Goal: Task Accomplishment & Management: Complete application form

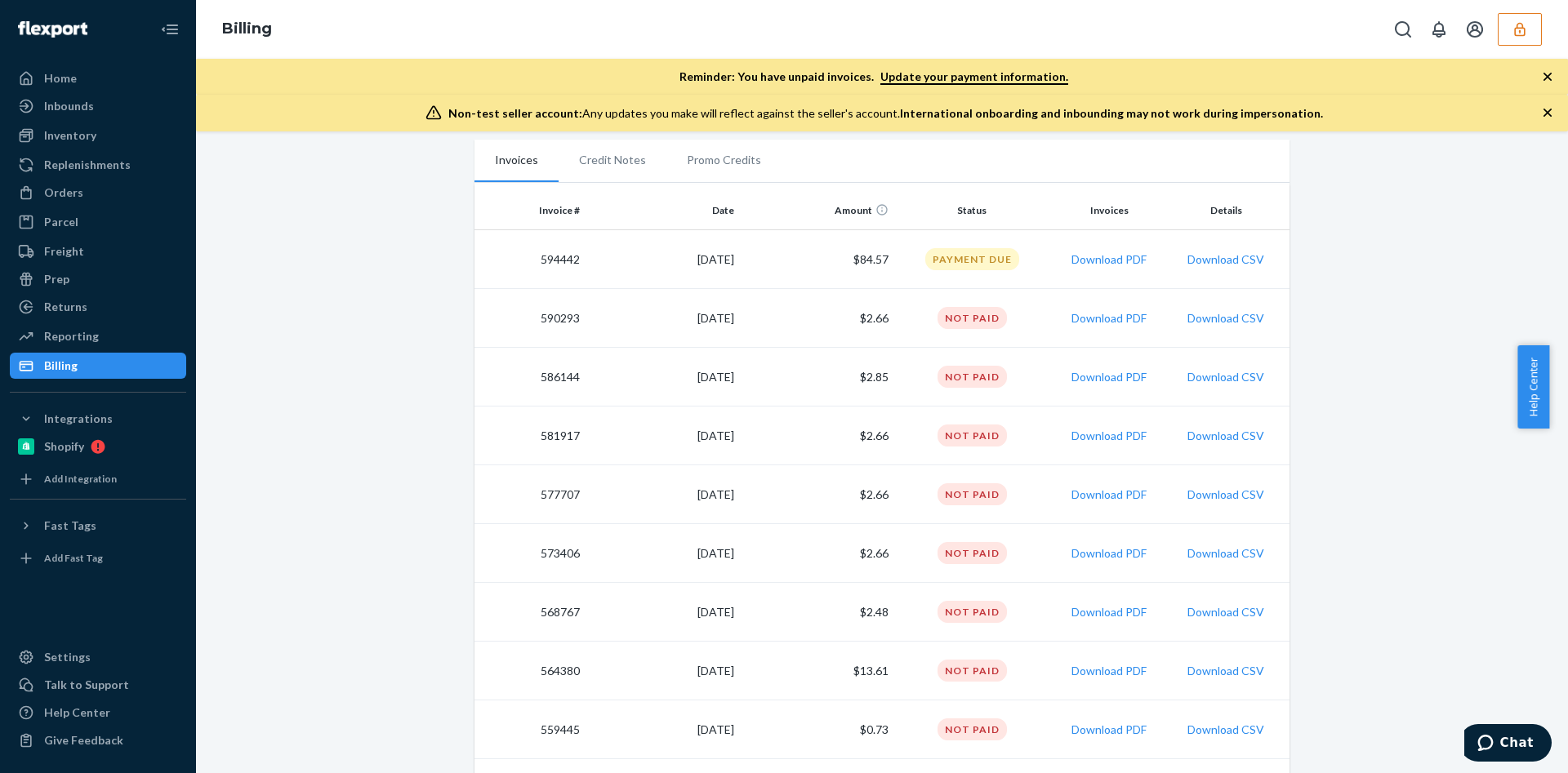
scroll to position [215, 0]
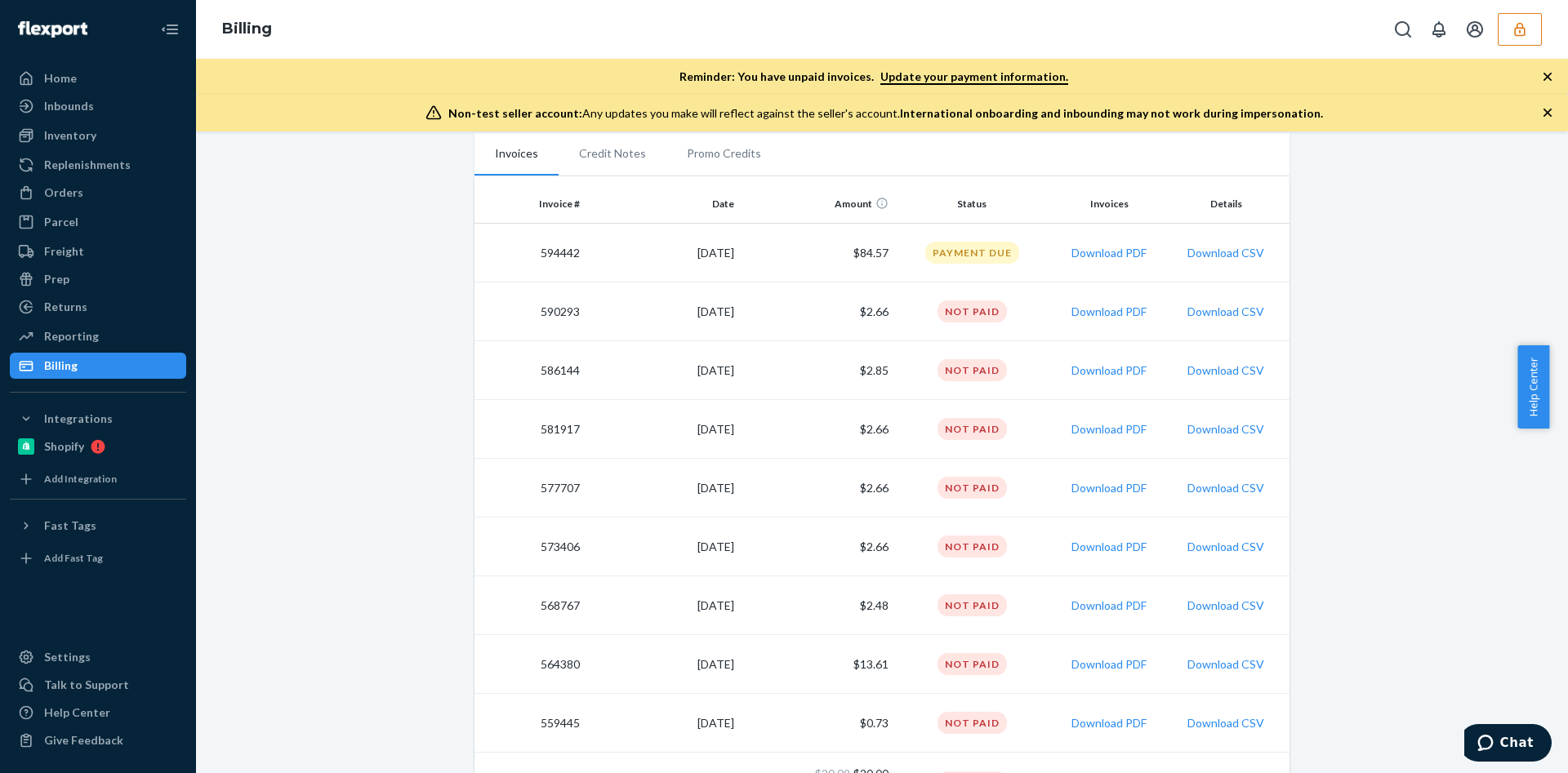
click at [754, 201] on th "Amount" at bounding box center [818, 204] width 155 height 40
click at [666, 165] on li "Promo Credits" at bounding box center [724, 154] width 115 height 41
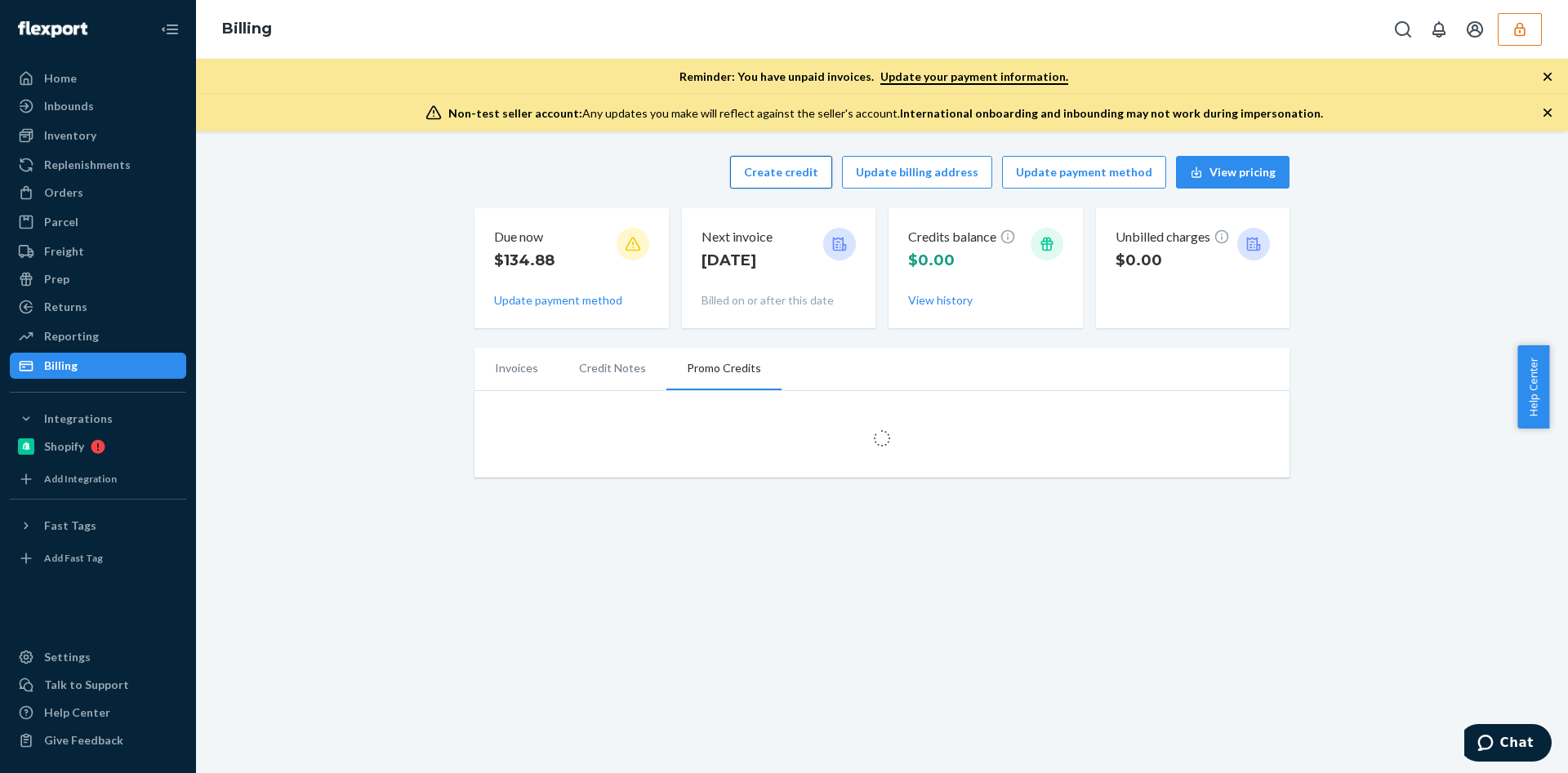
click at [805, 168] on button "Create credit" at bounding box center [782, 172] width 103 height 33
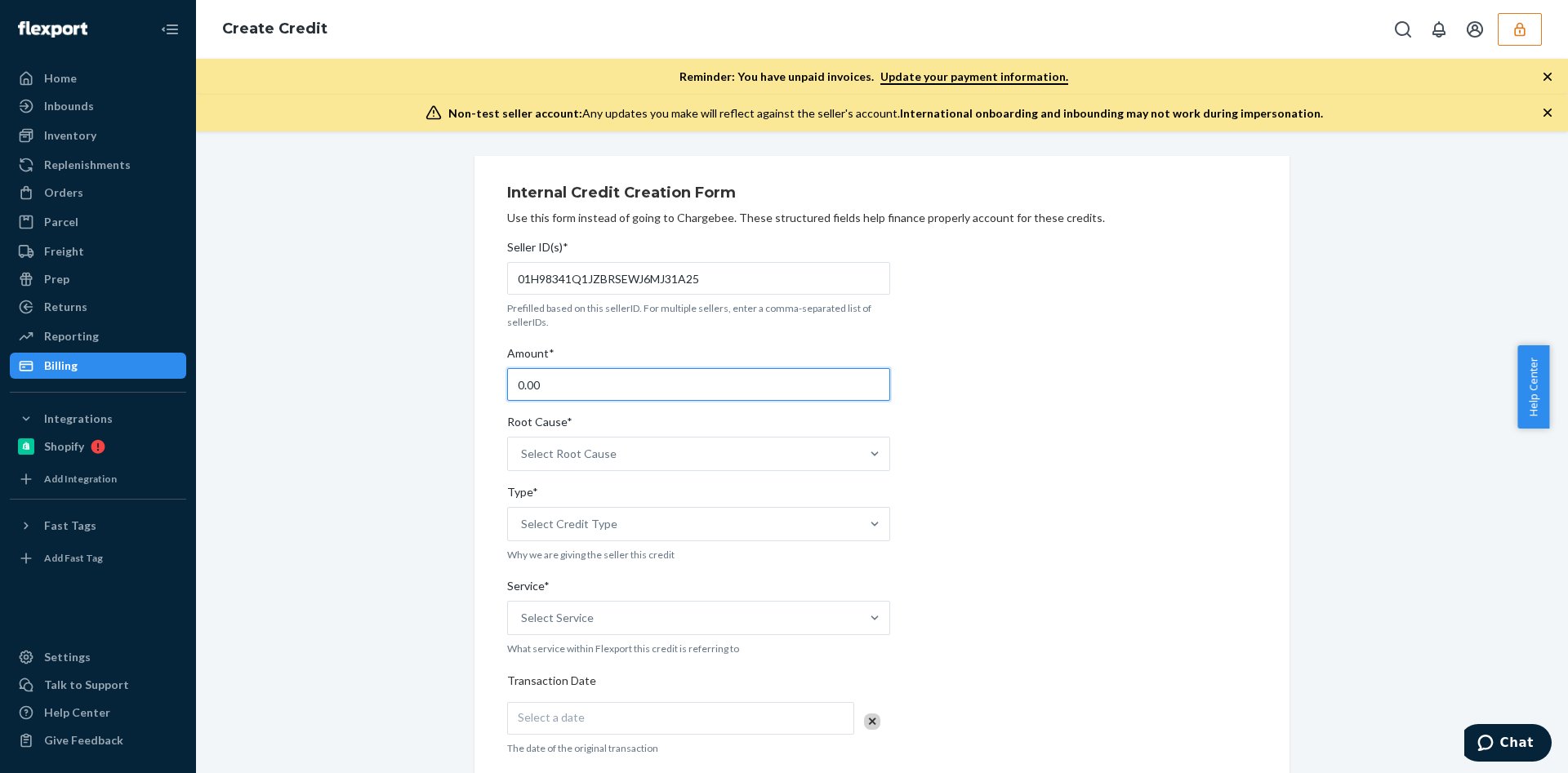
click at [560, 391] on input "0.00" at bounding box center [698, 385] width 383 height 33
type input "30.31"
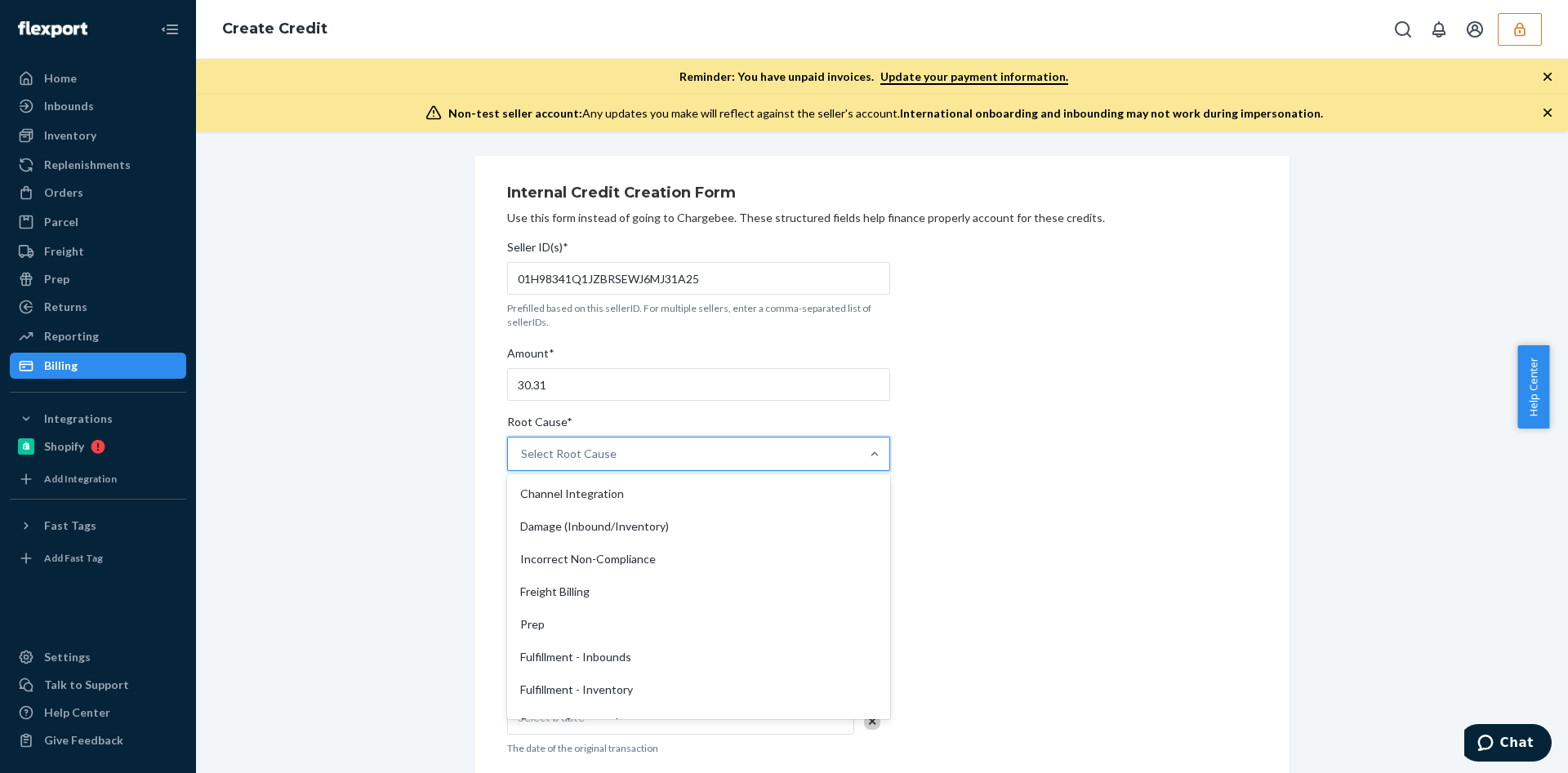
click at [670, 448] on div "Select Root Cause" at bounding box center [684, 454] width 352 height 33
click at [522, 448] on input "Root Cause* option Channel Integration focused, 1 of 29. 29 results available. …" at bounding box center [522, 454] width 2 height 16
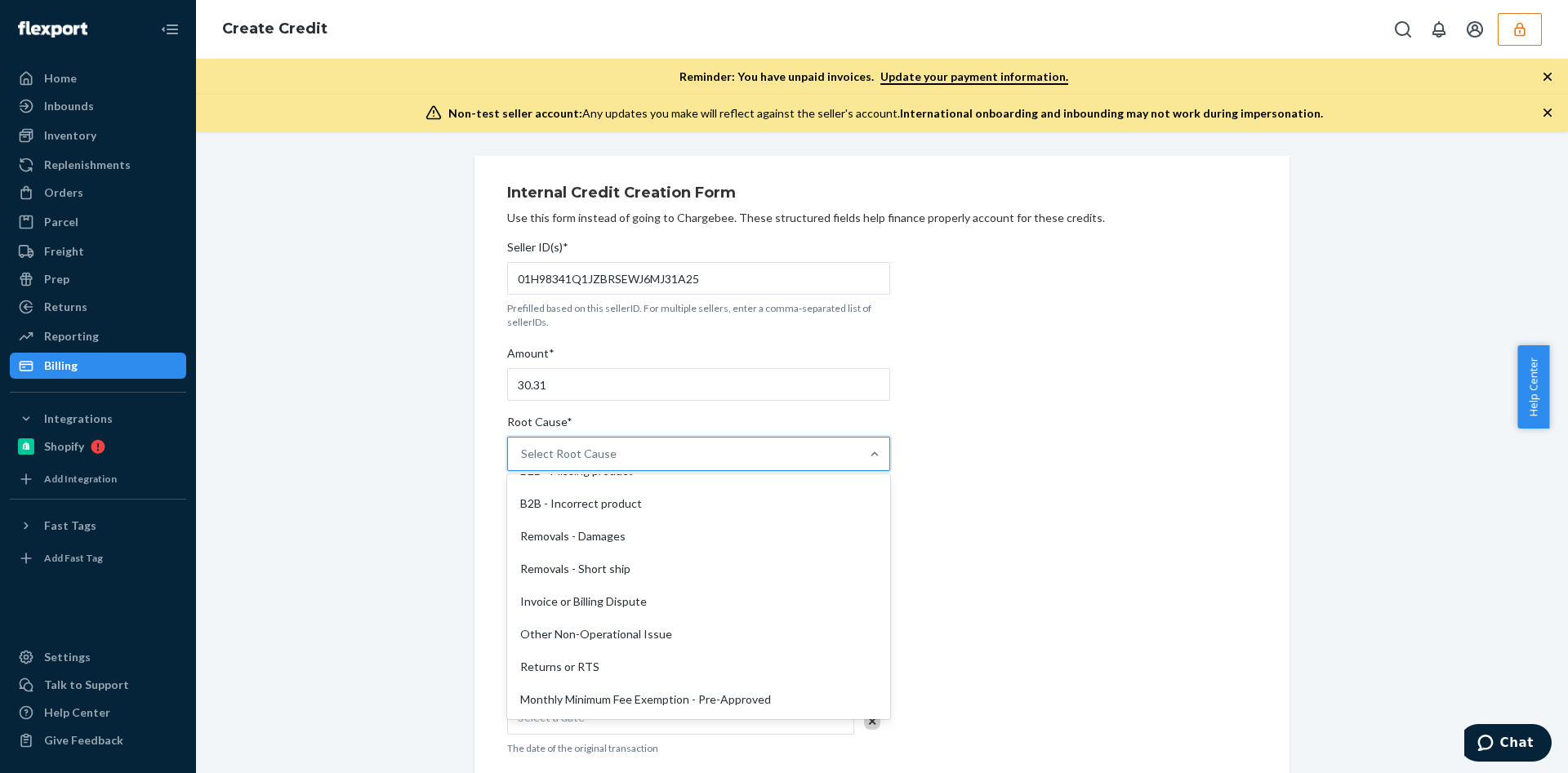
scroll to position [709, 0]
click at [636, 609] on div "Invoice or Billing Dispute" at bounding box center [698, 602] width 376 height 33
click at [522, 462] on input "Root Cause* option Invoice or Billing Dispute focused, 26 of 29. 29 results ava…" at bounding box center [522, 454] width 2 height 16
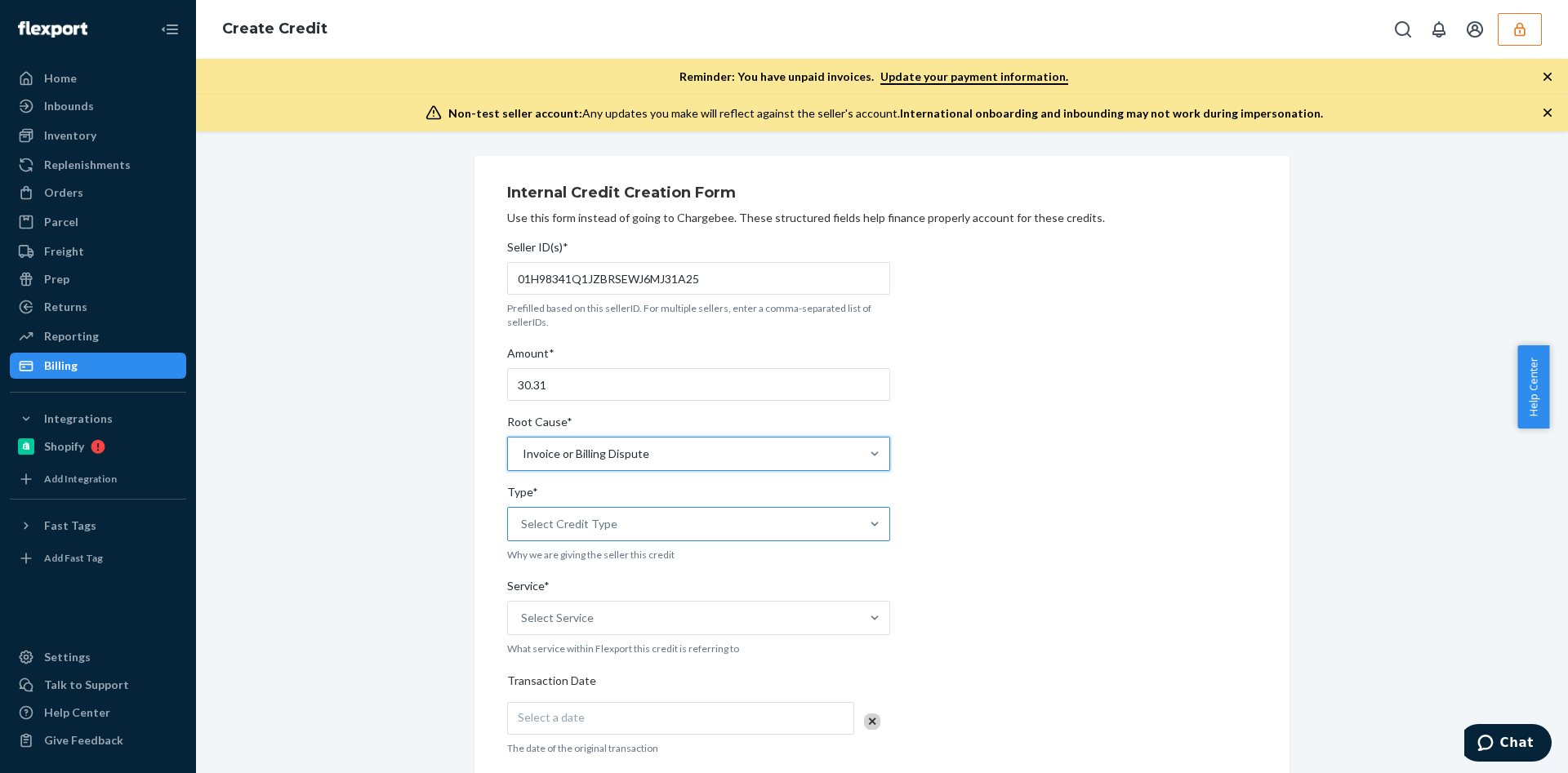
click at [649, 521] on div "Select Credit Type" at bounding box center [684, 524] width 352 height 33
click at [522, 521] on input "Type* Select Credit Type" at bounding box center [522, 524] width 2 height 16
click at [649, 521] on div "Select Credit Type" at bounding box center [684, 524] width 352 height 33
click at [522, 521] on input "Type* 0 results available. Select is focused ,type to refine list, press Down t…" at bounding box center [522, 524] width 2 height 16
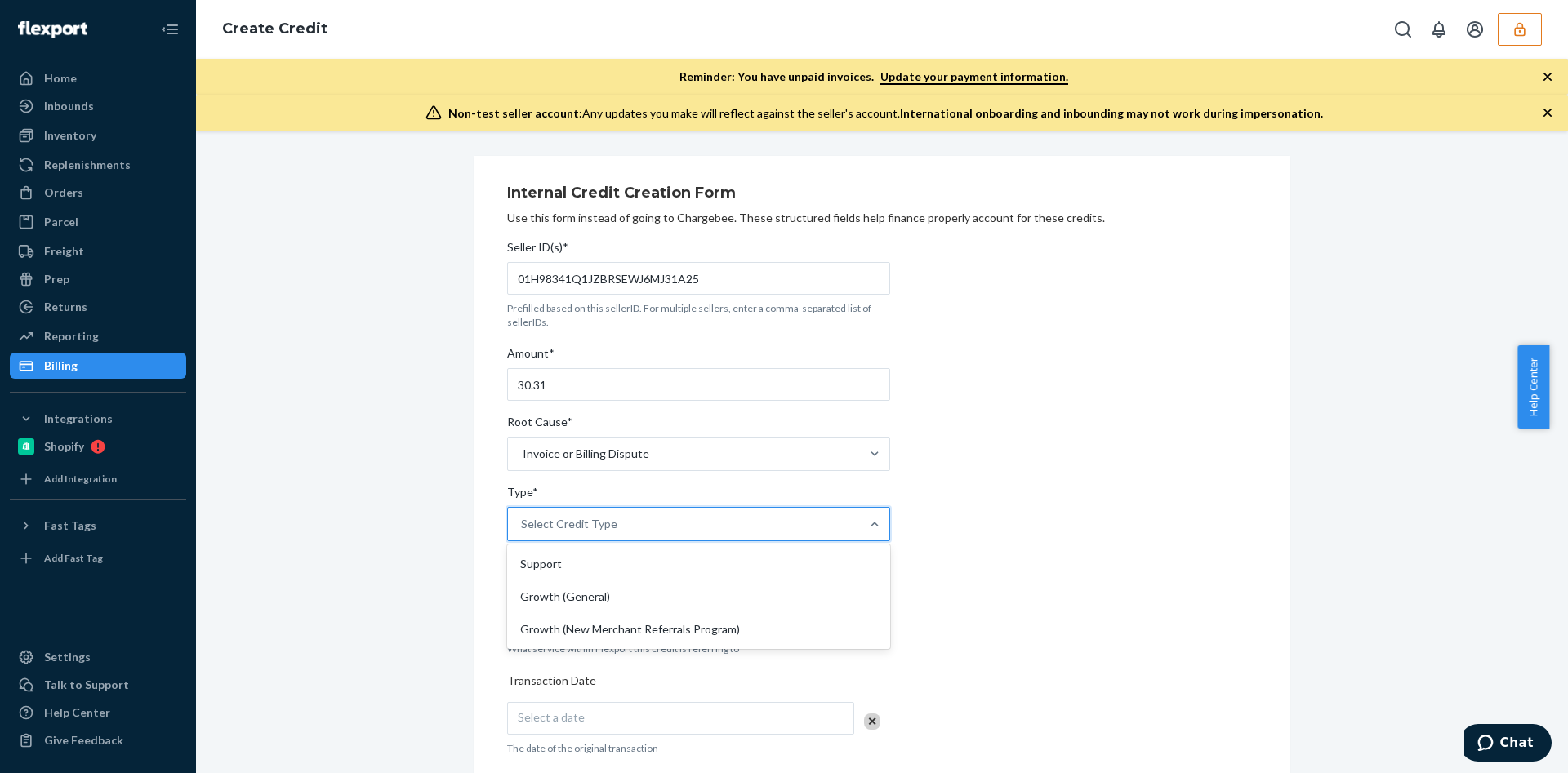
click at [649, 521] on div "Select Credit Type" at bounding box center [684, 524] width 352 height 33
click at [522, 521] on input "Type* option Support focused, 1 of 3. 3 results available. Use Up and Down to c…" at bounding box center [522, 524] width 2 height 16
click at [623, 550] on div "Support" at bounding box center [698, 564] width 376 height 33
click at [522, 532] on input "Type* option Support focused, 1 of 3. 3 results available. Use Up and Down to c…" at bounding box center [522, 524] width 2 height 16
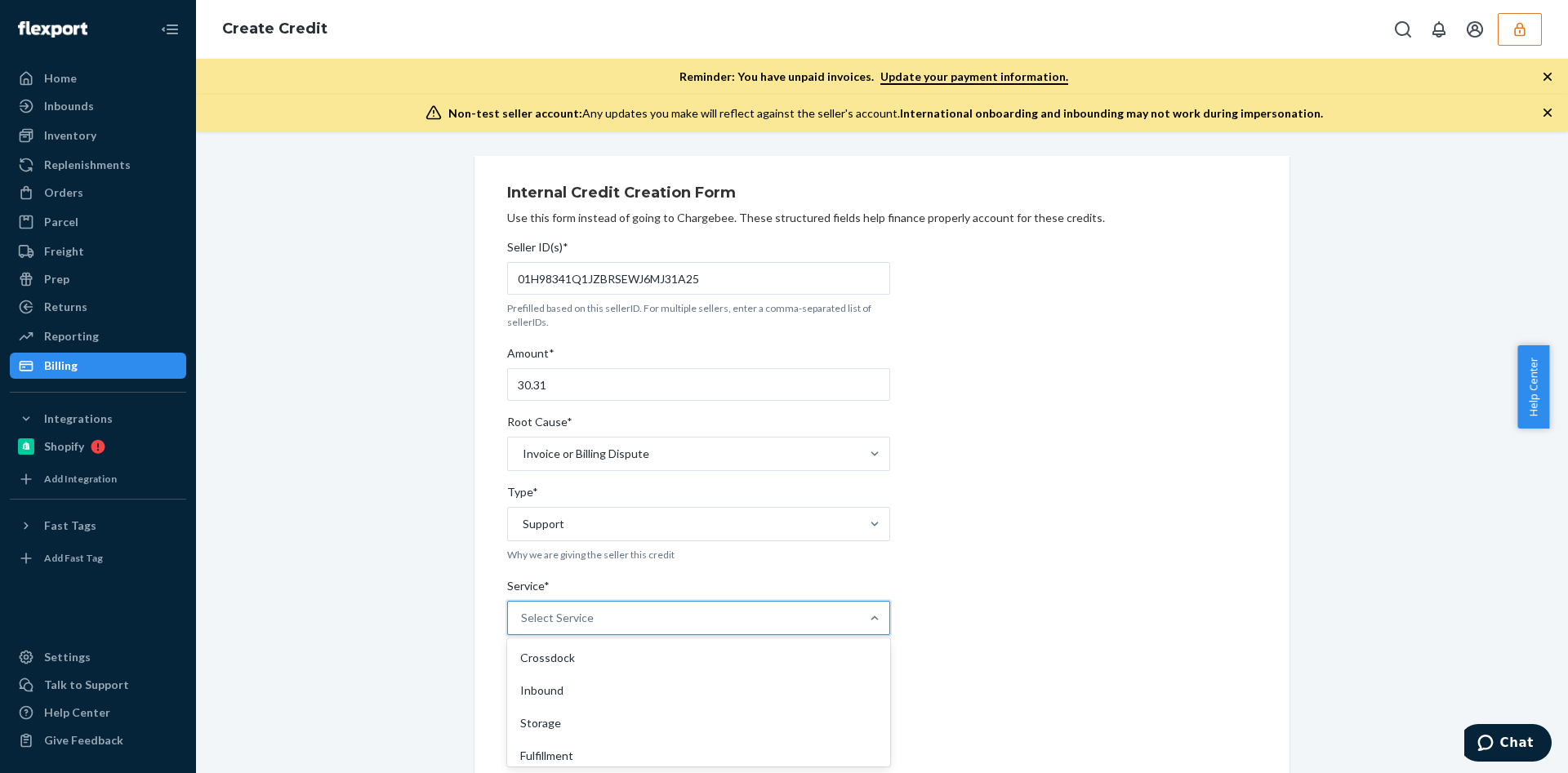
click at [600, 632] on div "Select Service" at bounding box center [684, 618] width 352 height 33
click at [522, 626] on input "Service* option Crossdock focused, 1 of 10. 10 results available. Use Up and Do…" at bounding box center [522, 618] width 2 height 16
click at [598, 718] on div "Storage" at bounding box center [698, 724] width 376 height 33
click at [522, 626] on input "Service* option Storage focused, 3 of 10. 10 results available. Use Up and Down…" at bounding box center [522, 618] width 2 height 16
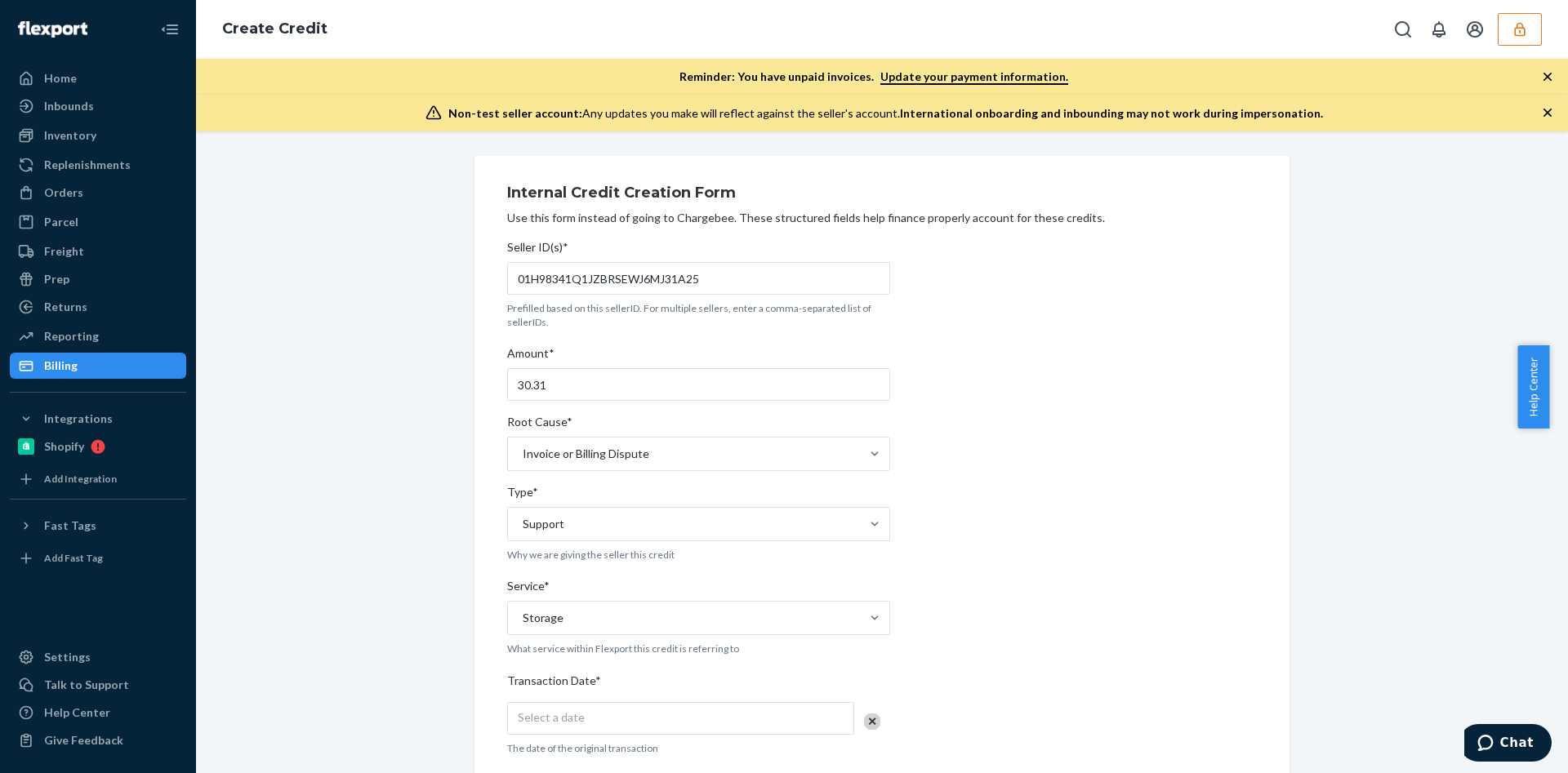
click at [598, 718] on div "Select a date" at bounding box center [680, 719] width 347 height 33
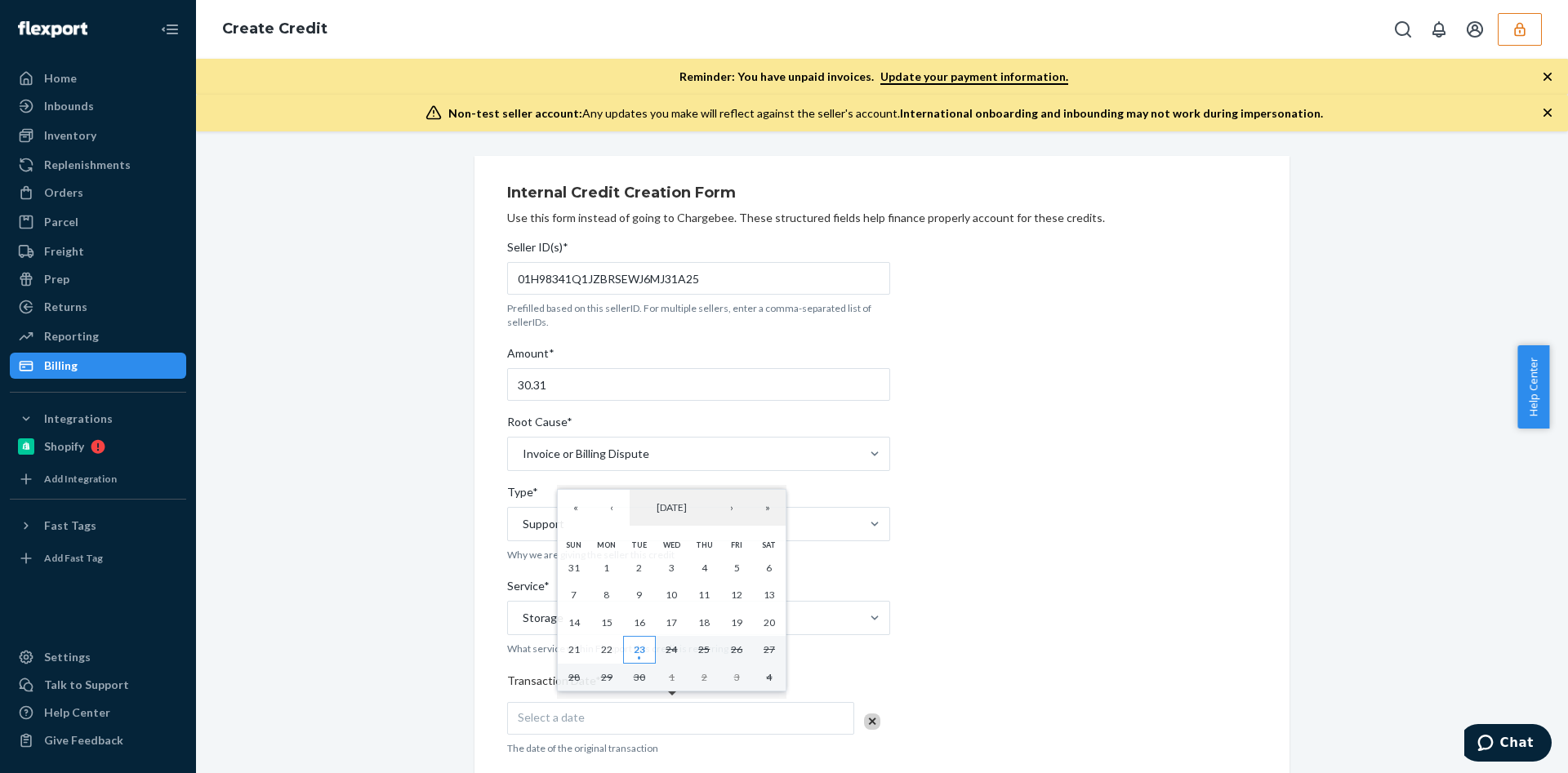
click at [640, 655] on abbr "23" at bounding box center [639, 649] width 12 height 13
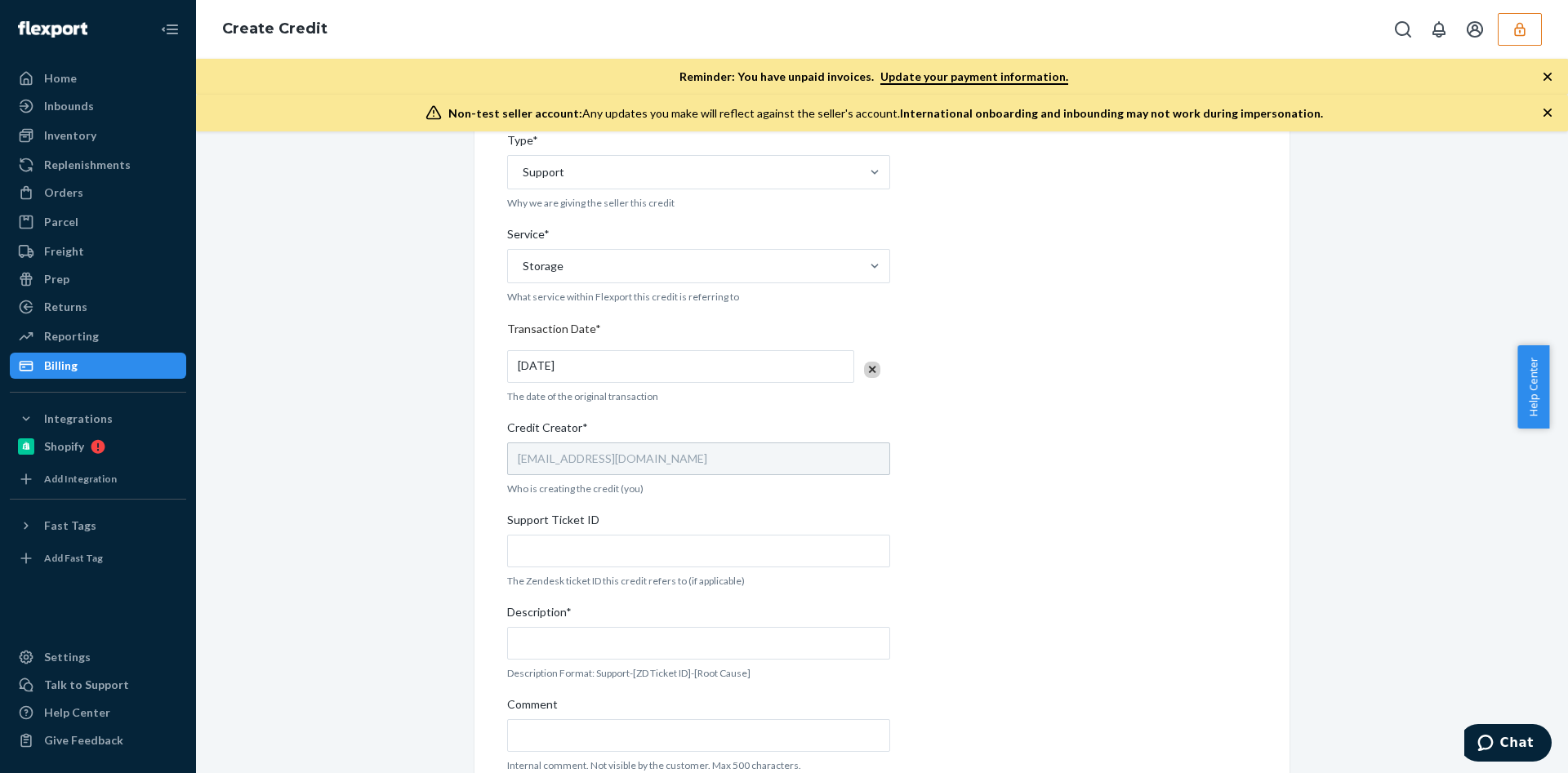
scroll to position [353, 0]
drag, startPoint x: 692, startPoint y: 550, endPoint x: 601, endPoint y: 558, distance: 91.4
click at [601, 558] on input "Support Ticket ID" at bounding box center [698, 550] width 383 height 33
paste input "814651"
type input "814651"
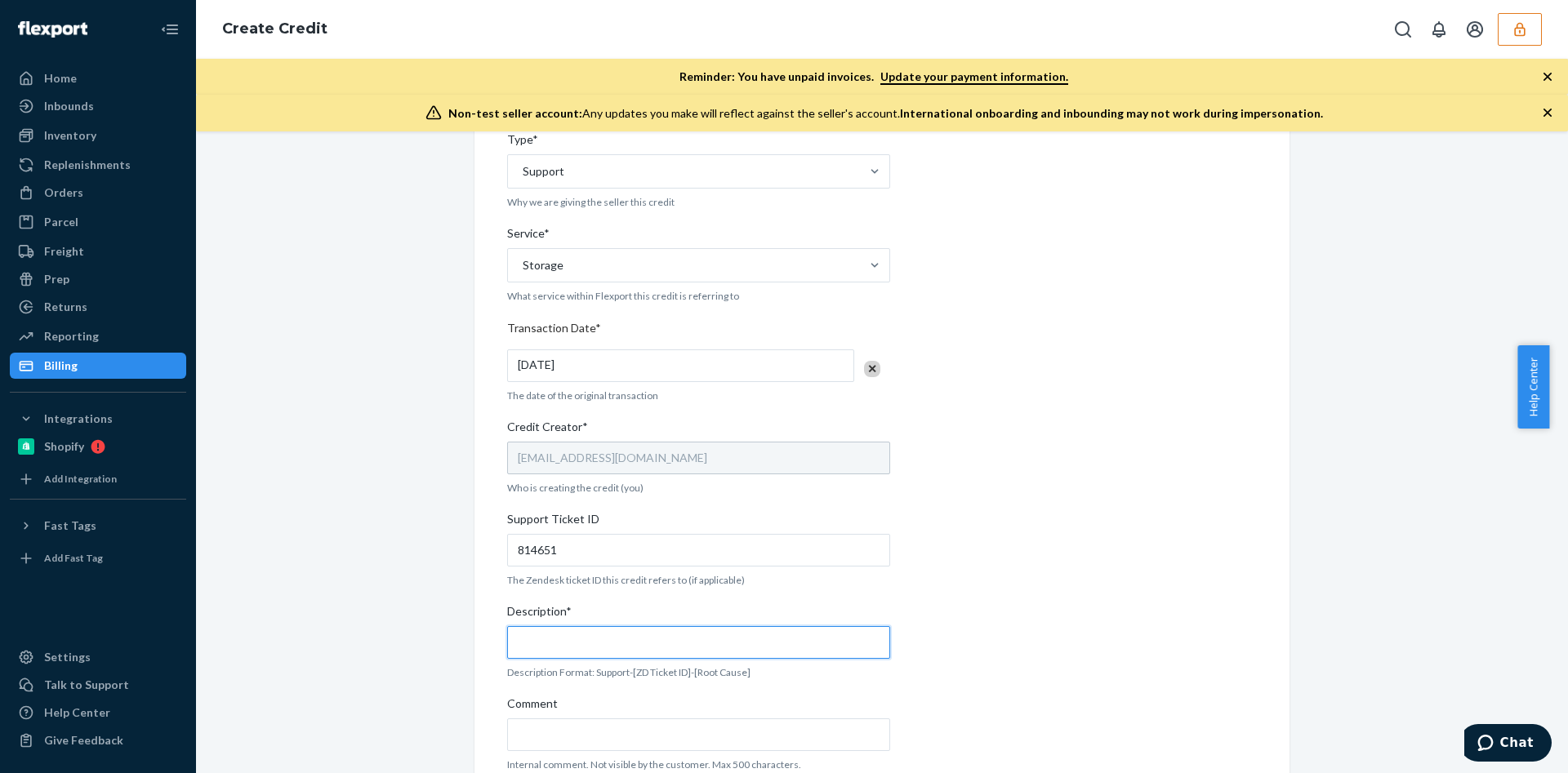
click at [613, 626] on input "Description*" at bounding box center [698, 642] width 383 height 33
paste input "814651"
type input "Support - 814651 - Storage"
click at [584, 744] on input "Comment" at bounding box center [698, 735] width 383 height 33
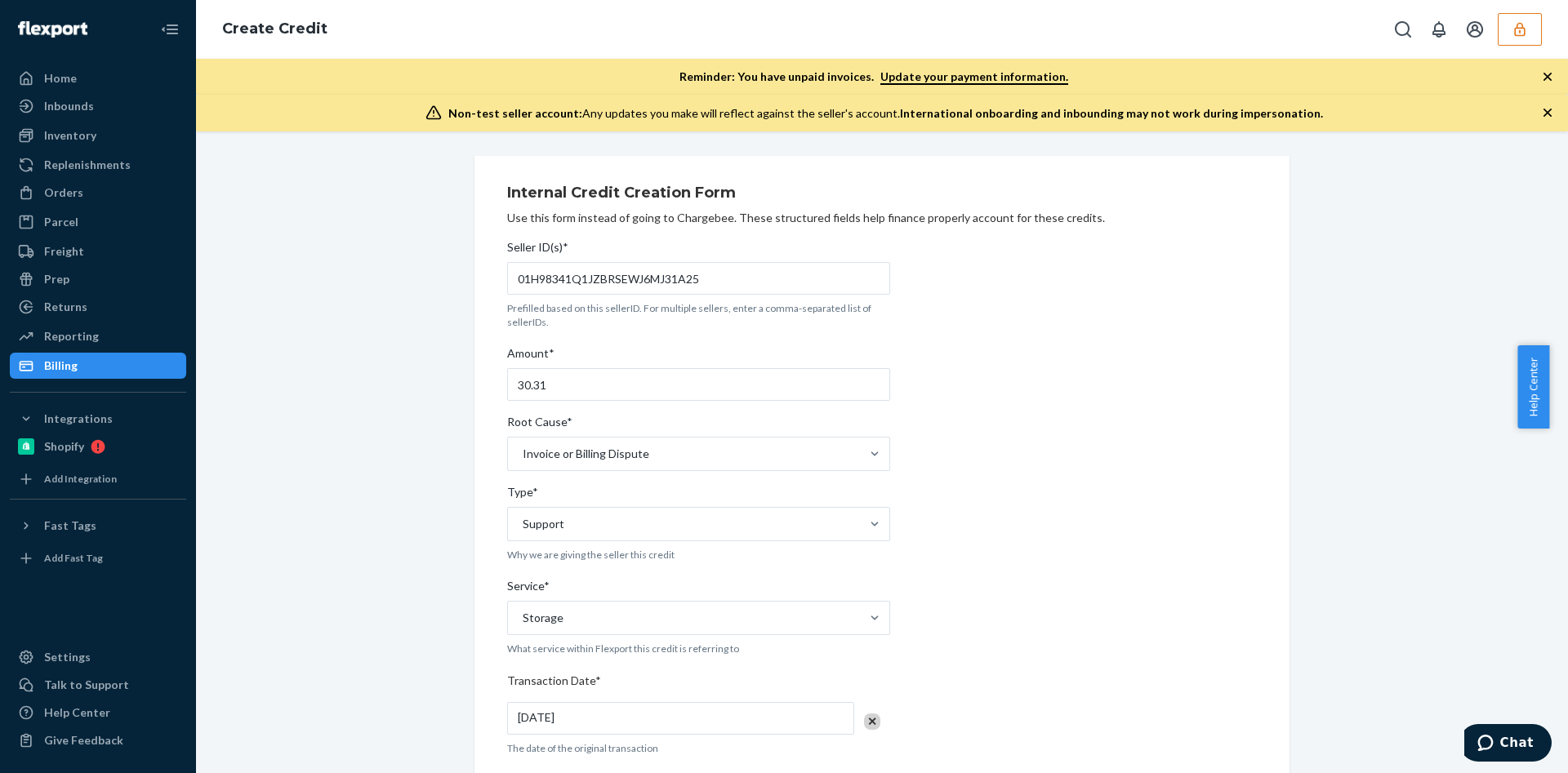
scroll to position [427, 0]
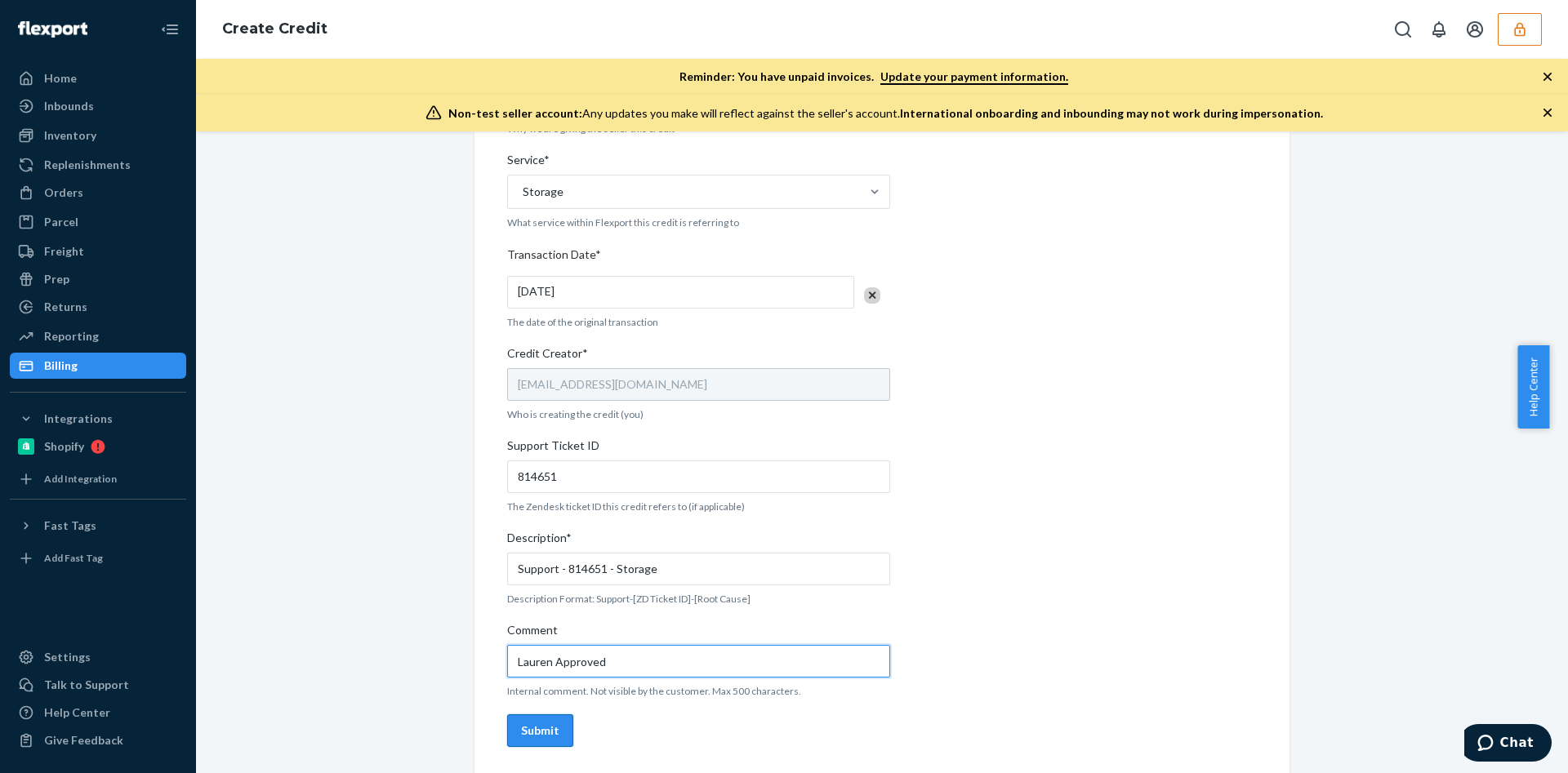
type input "Lauren Approved"
click at [524, 726] on div "Submit" at bounding box center [541, 730] width 39 height 16
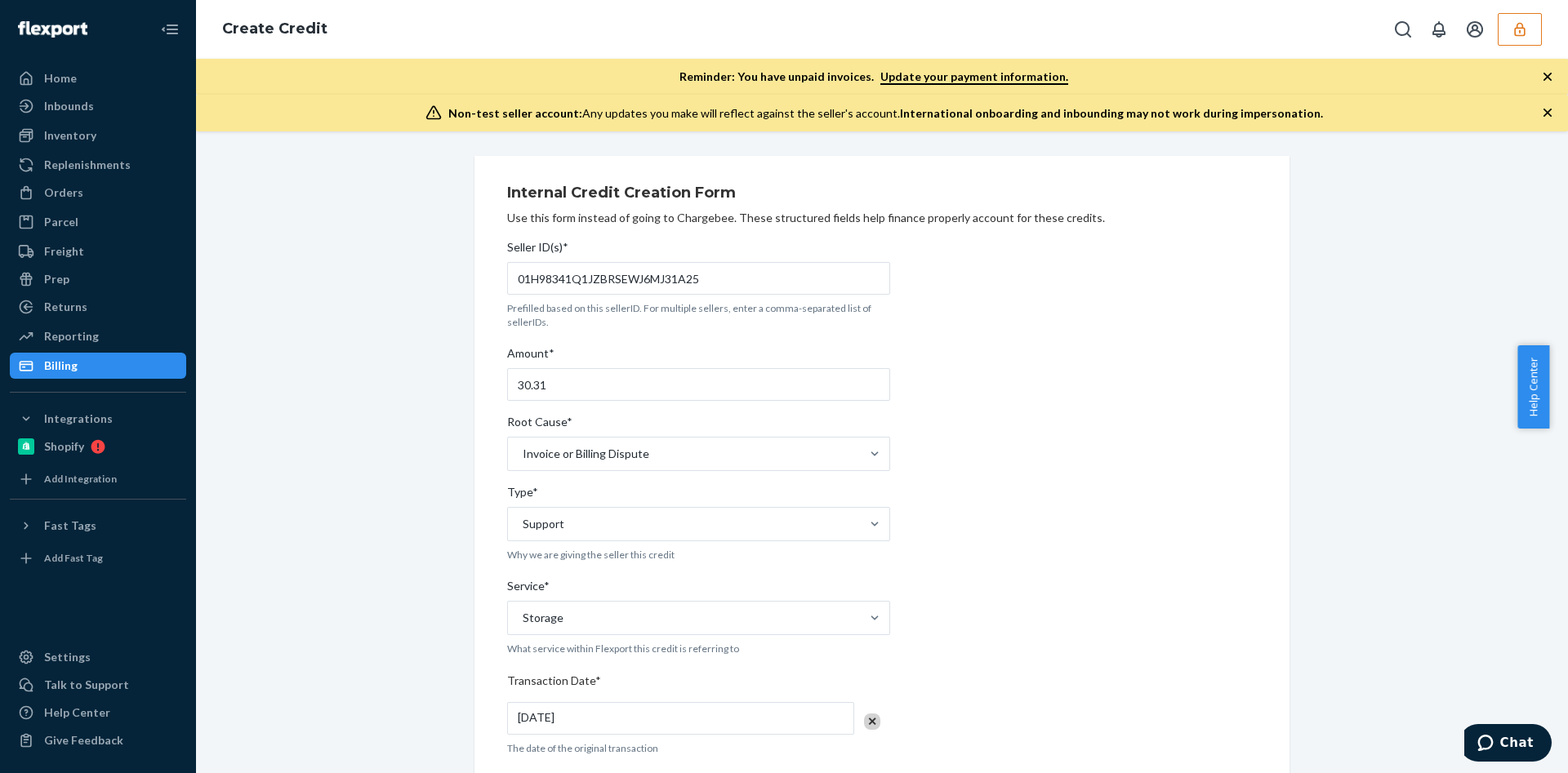
scroll to position [4, 0]
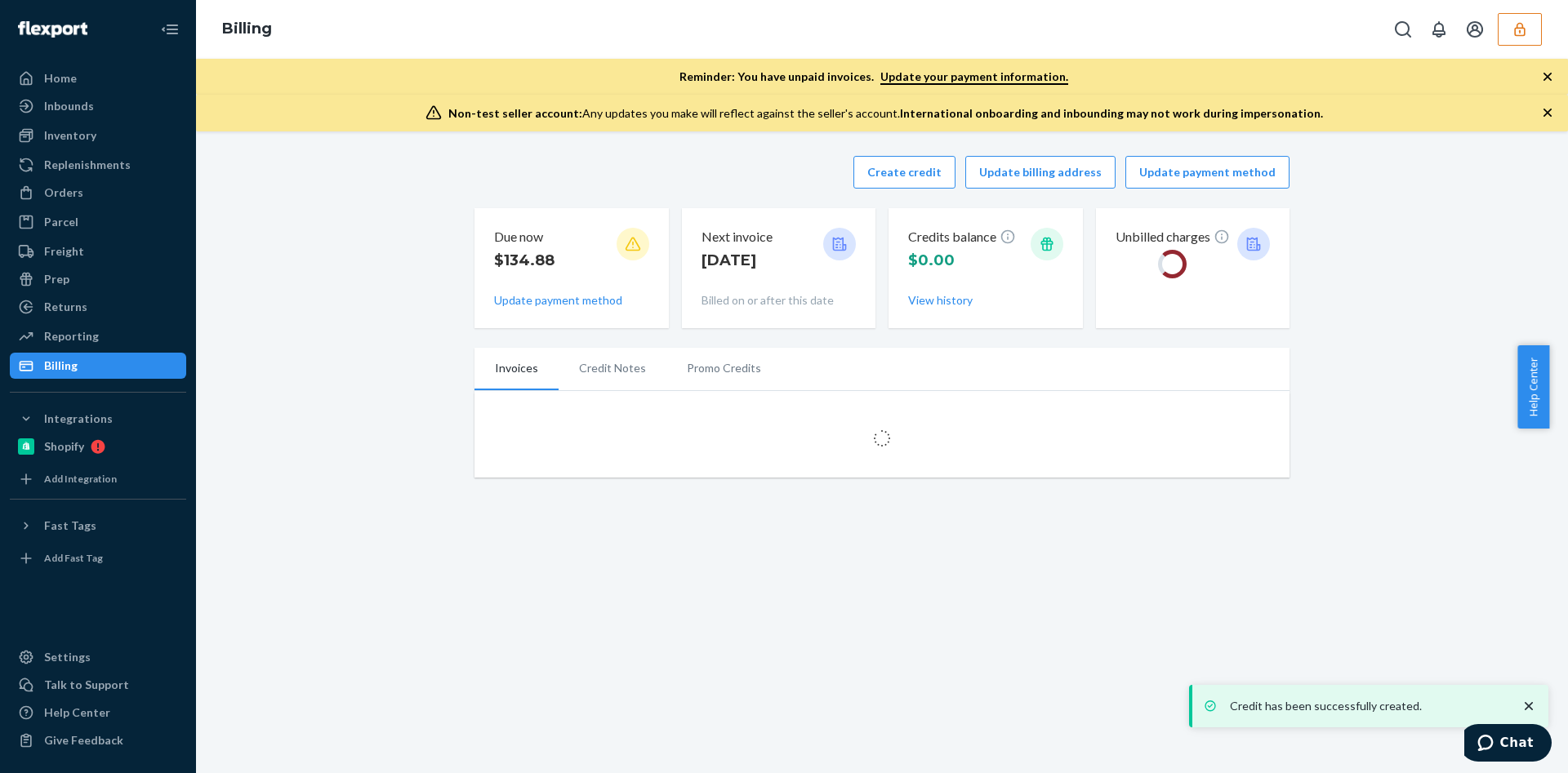
click at [590, 274] on div "Due now $134.88" at bounding box center [572, 253] width 155 height 51
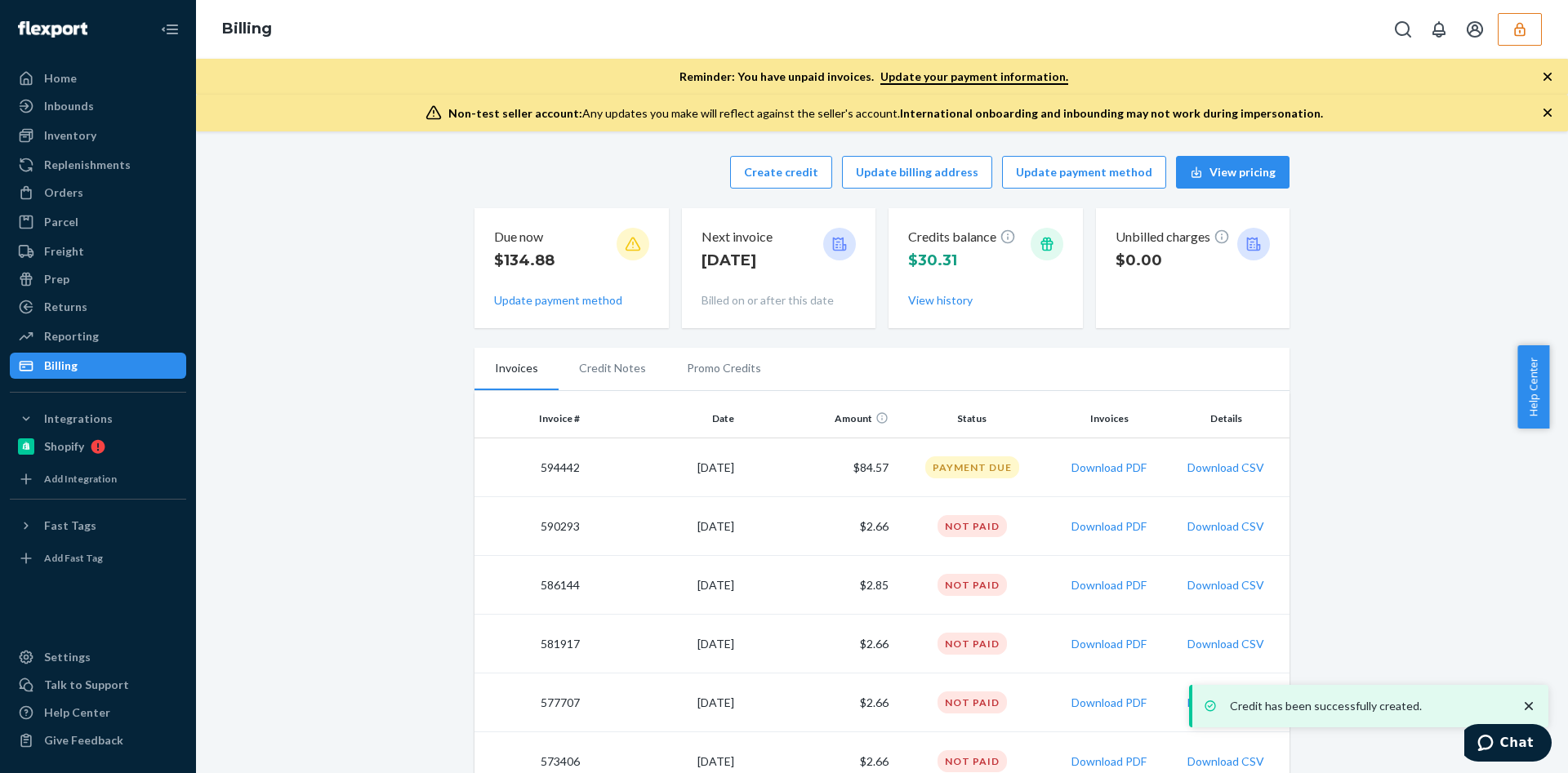
click at [1512, 35] on icon "button" at bounding box center [1520, 29] width 16 height 16
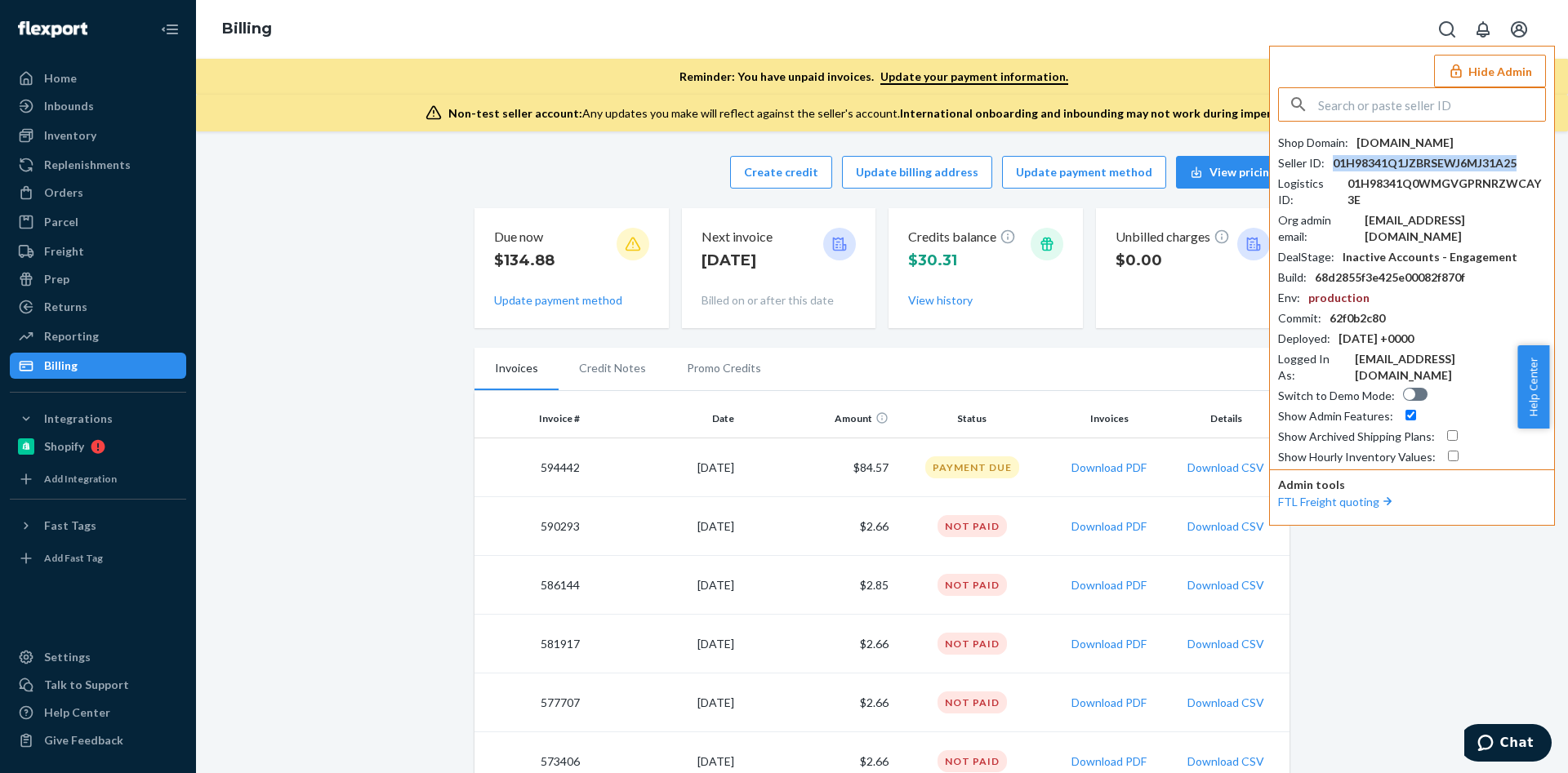
click at [1377, 166] on div "01H98341Q1JZBRSEWJ6MJ31A25" at bounding box center [1425, 163] width 184 height 16
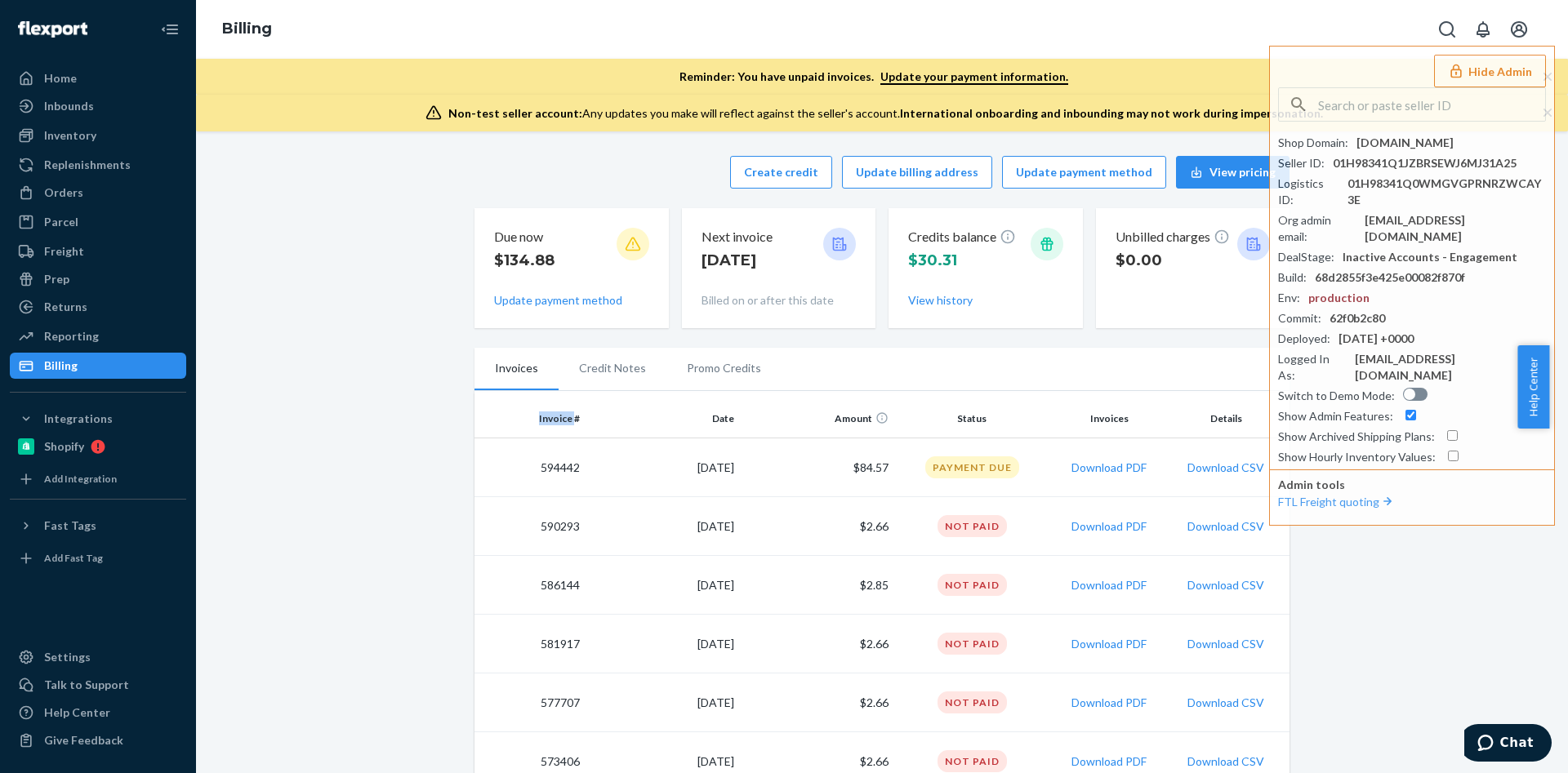
click at [1374, 118] on input "text" at bounding box center [1431, 104] width 227 height 33
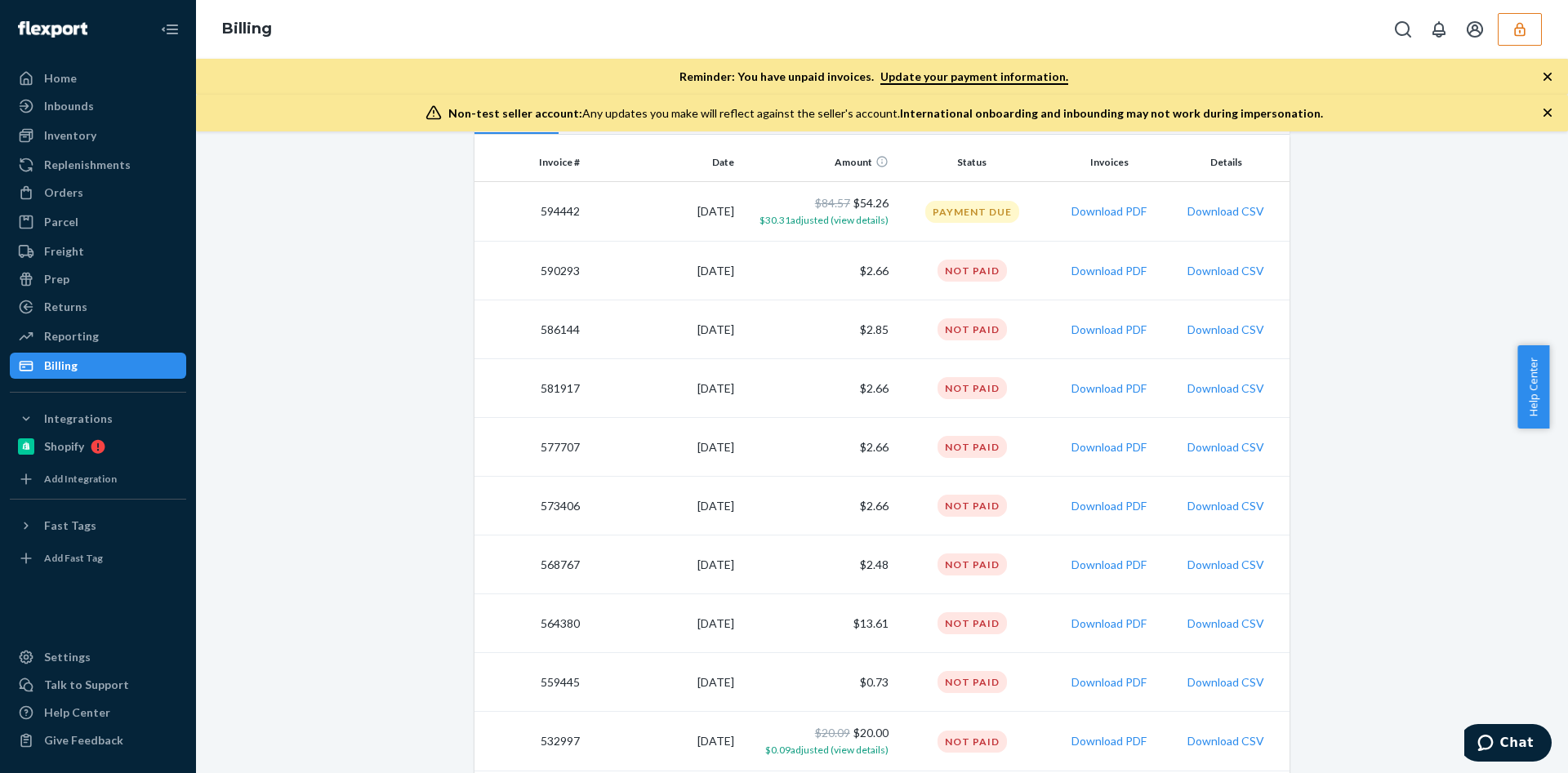
scroll to position [254, 0]
click at [596, 342] on td "[DATE]" at bounding box center [664, 330] width 155 height 59
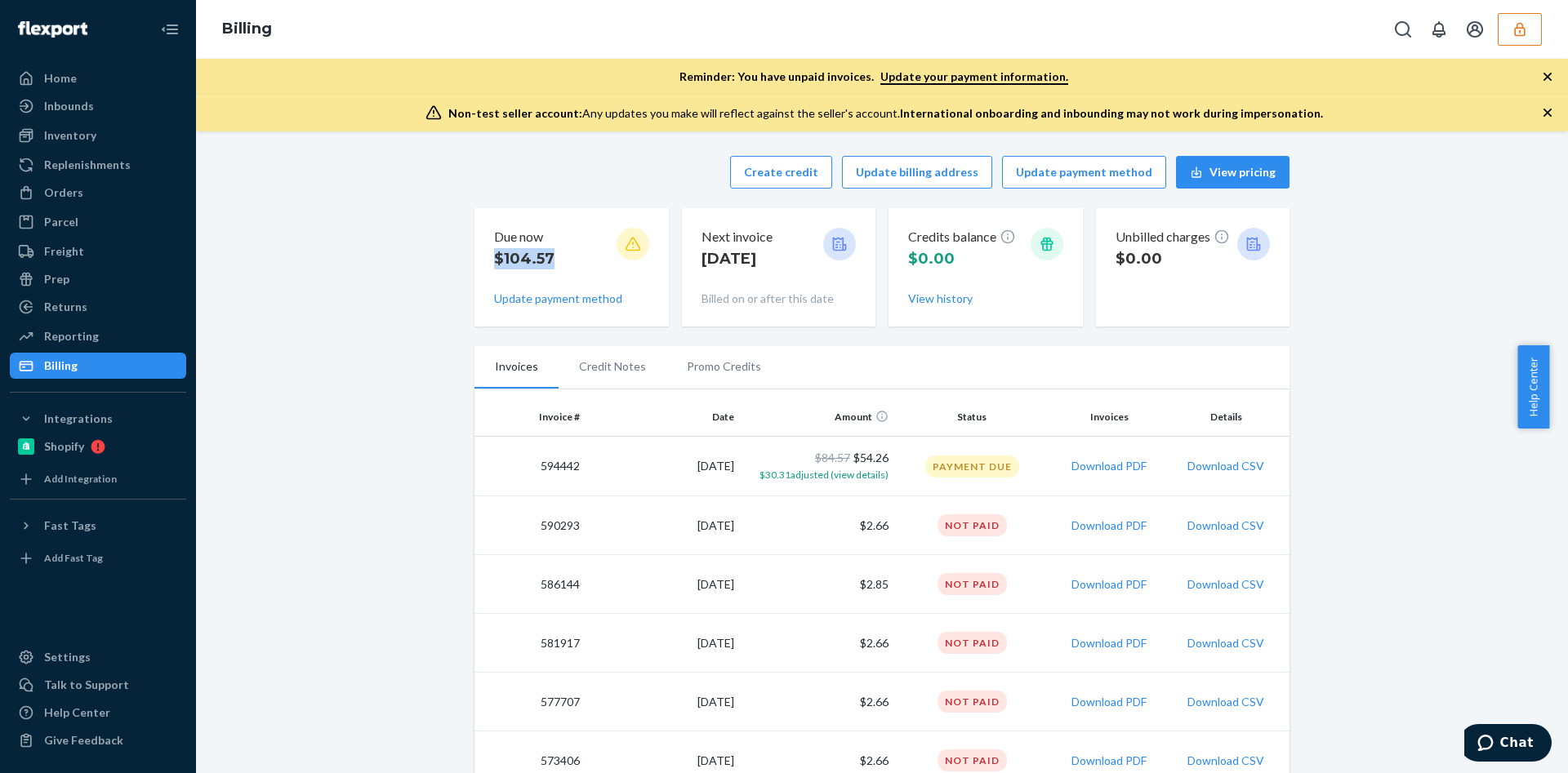
drag, startPoint x: 544, startPoint y: 256, endPoint x: 488, endPoint y: 259, distance: 56.1
click at [494, 259] on div "Due now $104.57" at bounding box center [572, 253] width 155 height 49
copy p "$104.57"
